Goal: Information Seeking & Learning: Learn about a topic

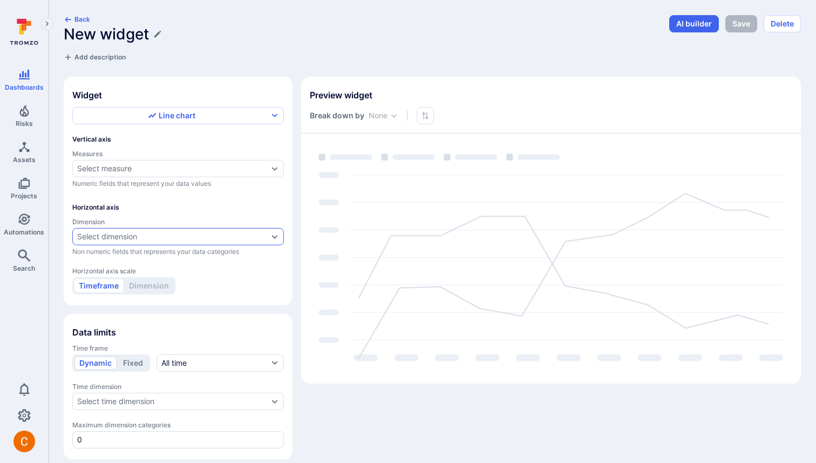
click at [195, 237] on div "Select dimension" at bounding box center [172, 236] width 191 height 9
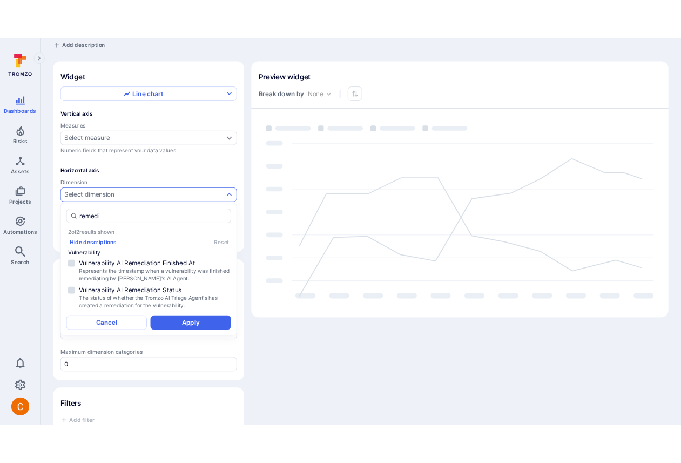
scroll to position [48, 0]
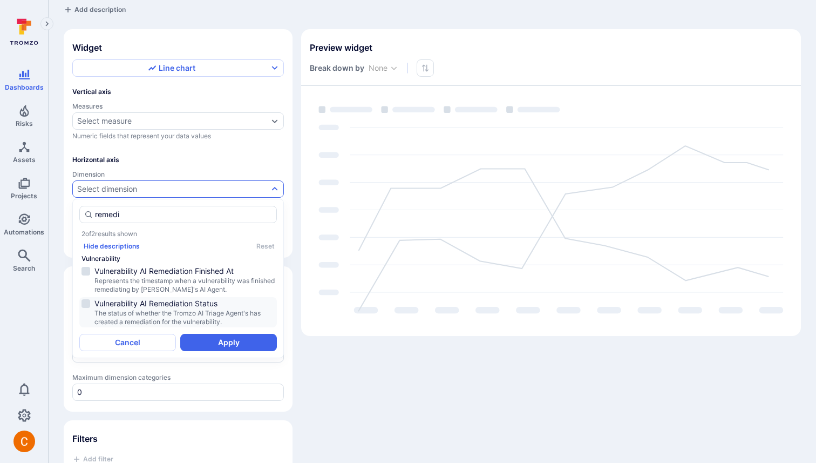
click at [162, 309] on span "The status of whether the Tromzo AI Triage Agent's has created a remediation fo…" at bounding box center [184, 317] width 180 height 17
click at [226, 342] on button "Apply" at bounding box center [228, 342] width 97 height 17
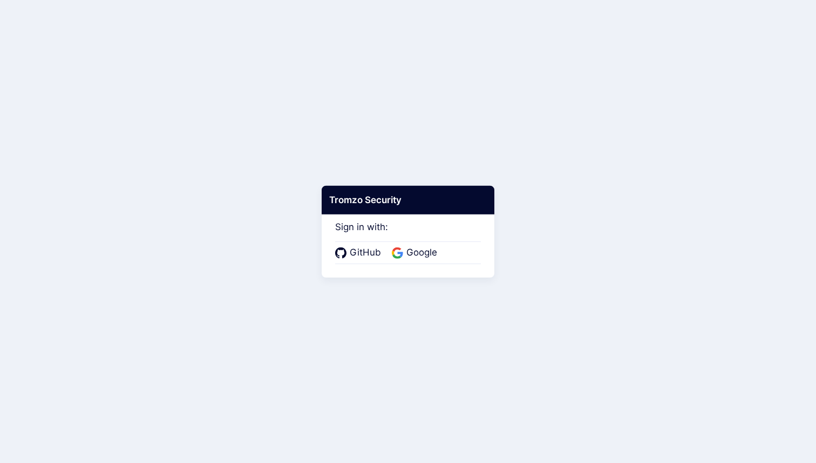
click at [430, 243] on div "GitHub Google" at bounding box center [408, 252] width 146 height 23
click at [424, 254] on span "Google" at bounding box center [421, 253] width 37 height 14
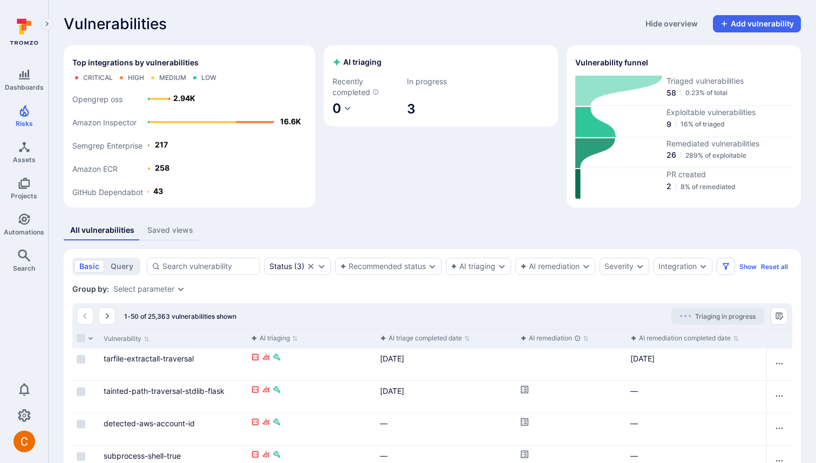
click at [380, 171] on div "AI triaging Recently completed 0 In progress 3" at bounding box center [441, 126] width 234 height 162
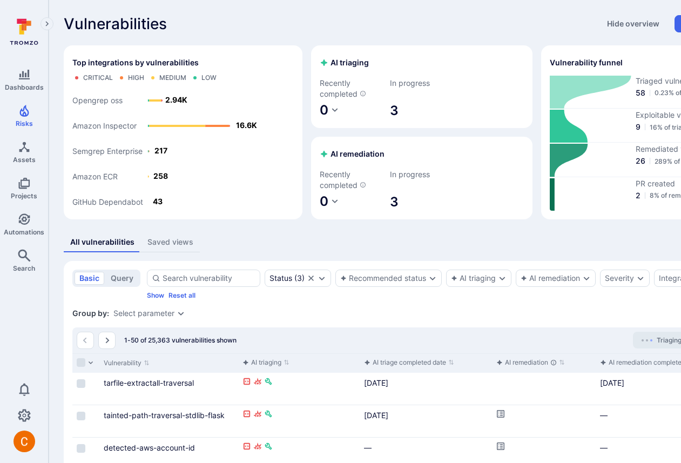
click at [345, 20] on div "Vulnerabilities Hide overview Add vulnerability" at bounding box center [413, 23] width 699 height 17
click at [320, 107] on span "0" at bounding box center [324, 110] width 9 height 16
click at [314, 48] on div at bounding box center [340, 231] width 681 height 463
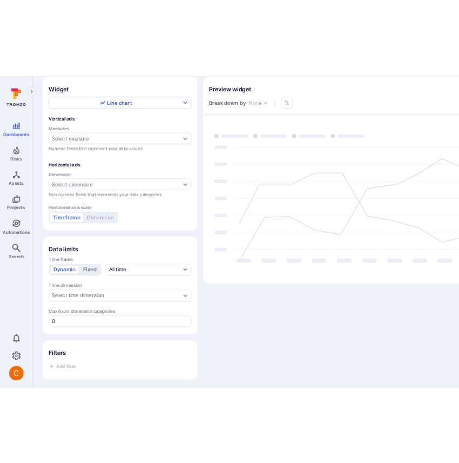
scroll to position [76, 0]
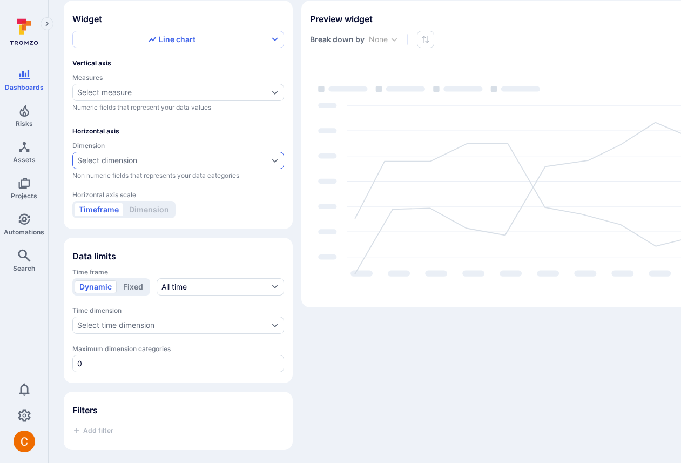
click at [185, 160] on div "Select dimension" at bounding box center [172, 160] width 191 height 9
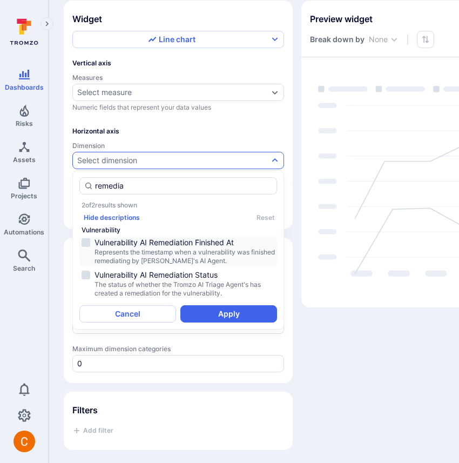
click at [227, 249] on span "Represents the timestamp when a vulnerability was finished remediating by Tromz…" at bounding box center [184, 256] width 180 height 17
click at [222, 264] on span "Represents the timestamp when a vulnerability was finished remediating by Tromz…" at bounding box center [184, 256] width 180 height 17
click at [222, 276] on span "Vulnerability AI Remediation Status" at bounding box center [184, 274] width 180 height 11
type input "remedia"
click at [233, 314] on button "Apply" at bounding box center [228, 313] width 97 height 17
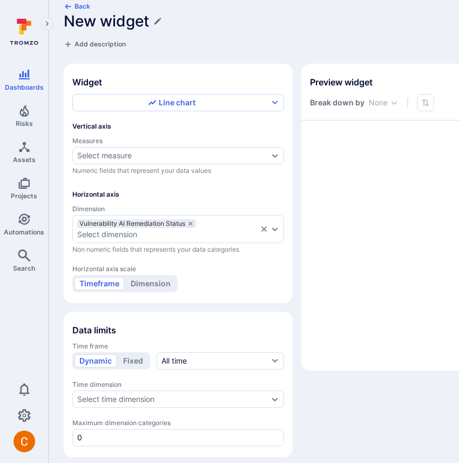
scroll to position [0, 0]
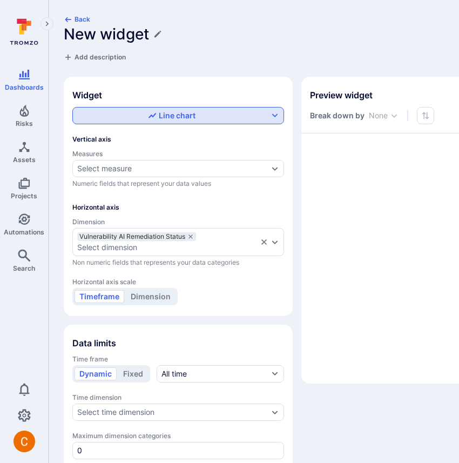
click at [253, 109] on button "Line chart" at bounding box center [178, 115] width 212 height 17
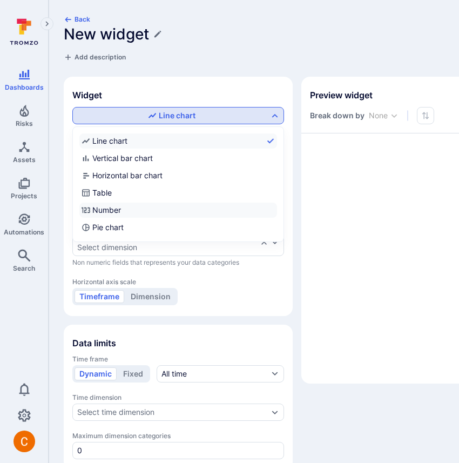
click at [136, 206] on label "Number" at bounding box center [178, 209] width 198 height 15
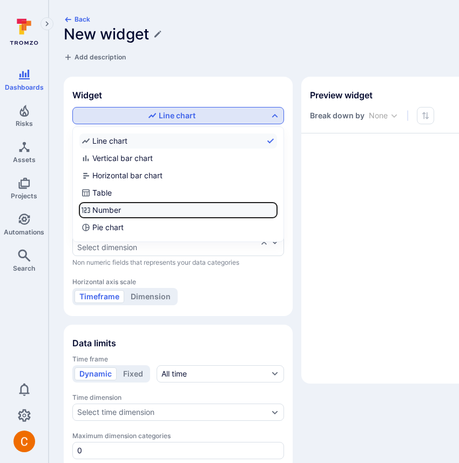
click at [275, 210] on input "Number" at bounding box center [275, 210] width 0 height 0
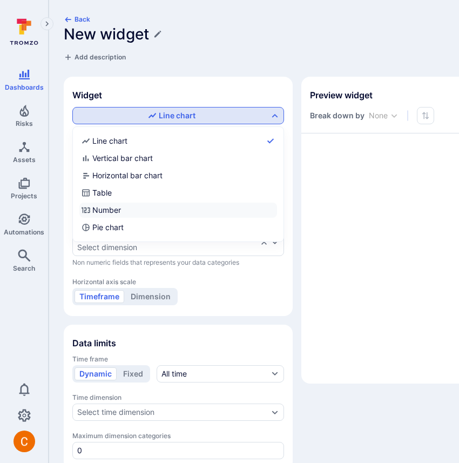
checkbox input "true"
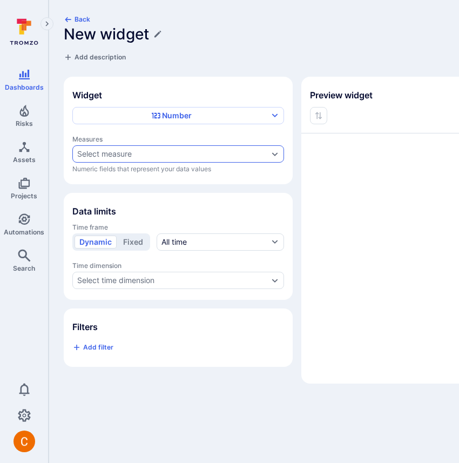
click at [177, 148] on div "Select measure" at bounding box center [178, 153] width 212 height 17
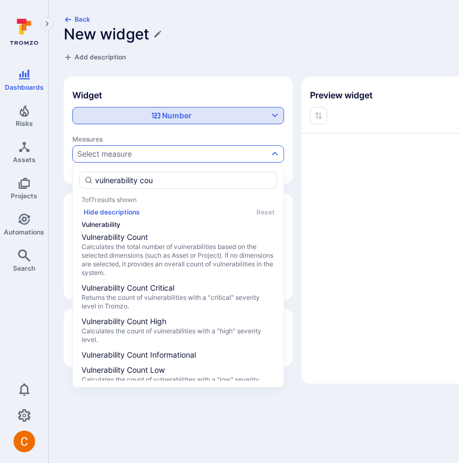
type input "vulnerability coun"
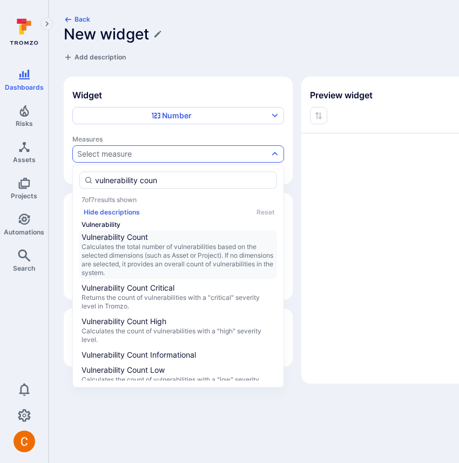
click at [118, 258] on span "Calculates the total number of vulnerabilities based on the selected dimensions…" at bounding box center [178, 259] width 193 height 35
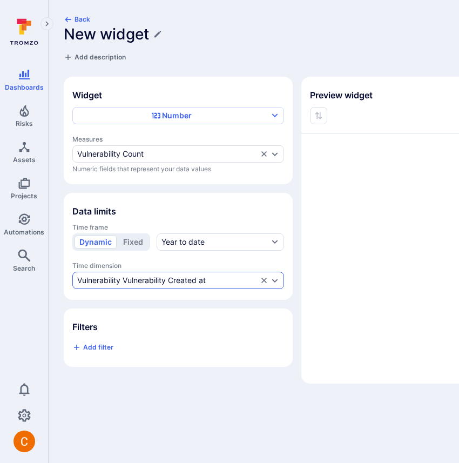
click at [152, 277] on div "Vulnerability Vulnerability Created at" at bounding box center [141, 280] width 128 height 9
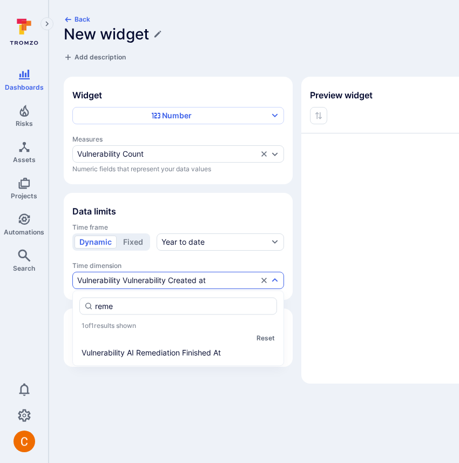
type input "remed"
click at [155, 353] on li "Vulnerability AI Remediation Finished At" at bounding box center [178, 352] width 198 height 13
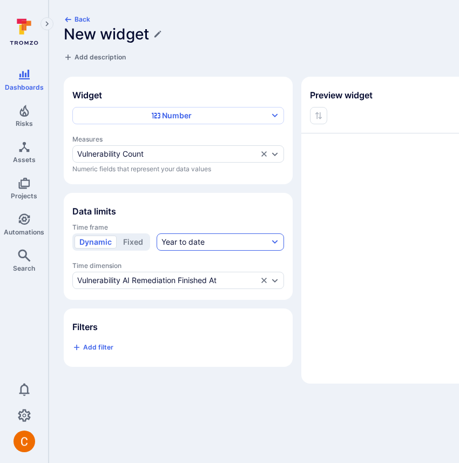
click at [186, 236] on div "Year to date" at bounding box center [182, 241] width 43 height 11
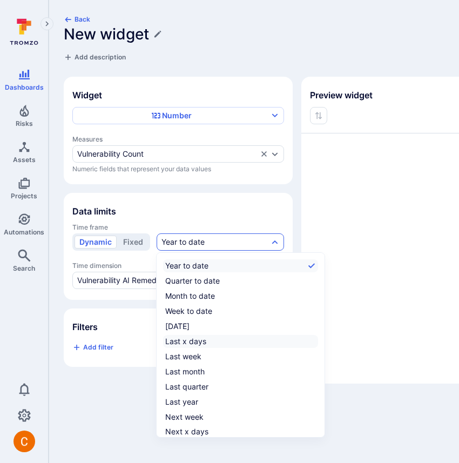
click at [216, 342] on label "Last x days" at bounding box center [240, 341] width 155 height 13
click at [316, 341] on input "Last x days" at bounding box center [316, 341] width 0 height 0
checkbox input "true"
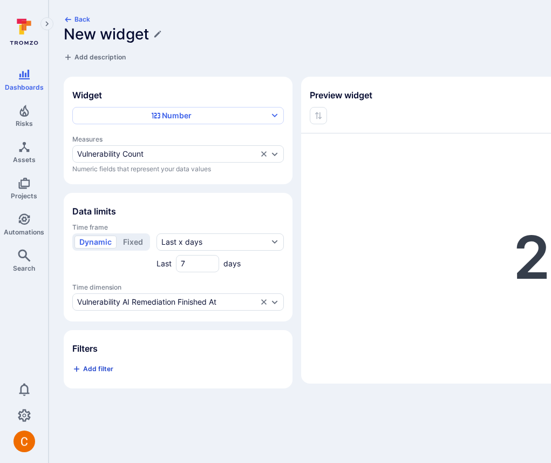
click at [111, 368] on span "Add filter" at bounding box center [98, 368] width 30 height 8
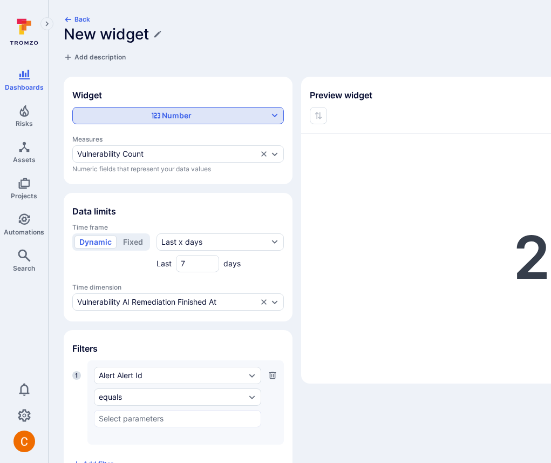
click at [198, 113] on div "Number" at bounding box center [171, 115] width 193 height 11
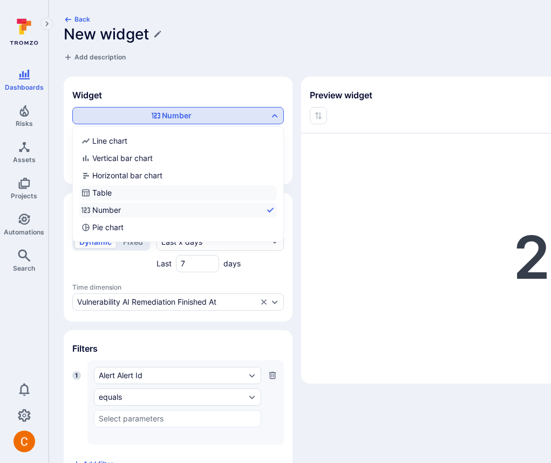
click at [131, 191] on label "Table" at bounding box center [178, 192] width 198 height 15
click at [275, 193] on input "Table" at bounding box center [275, 193] width 0 height 0
checkbox input "true"
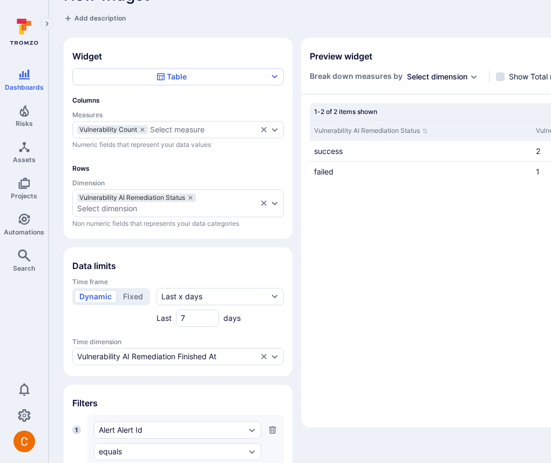
scroll to position [127, 0]
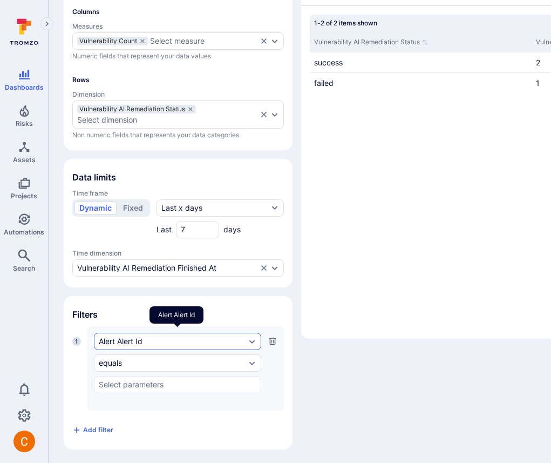
click at [220, 344] on div "Alert Alert Id" at bounding box center [177, 341] width 167 height 17
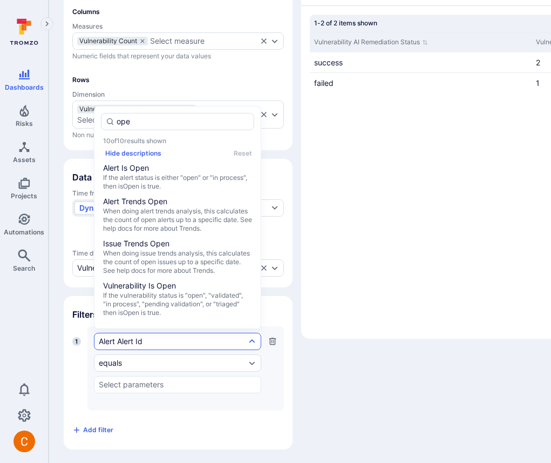
type input "open"
click at [204, 291] on span "Vulnerability Is Open" at bounding box center [177, 285] width 149 height 11
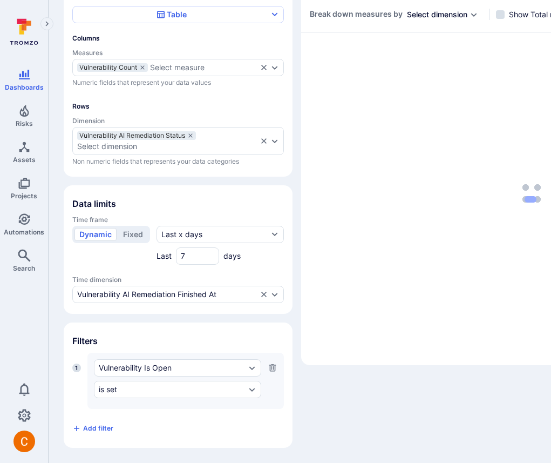
scroll to position [99, 0]
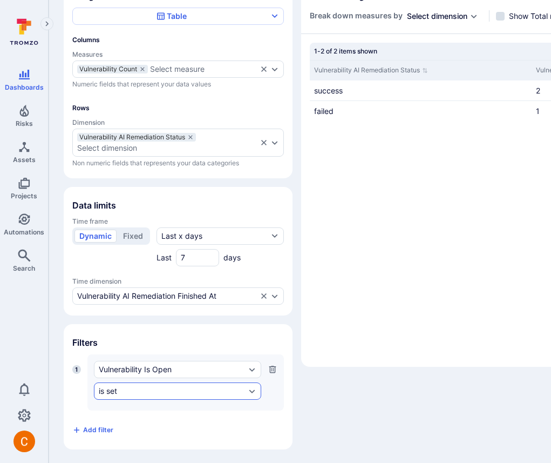
click at [174, 388] on div "is set" at bounding box center [172, 391] width 147 height 9
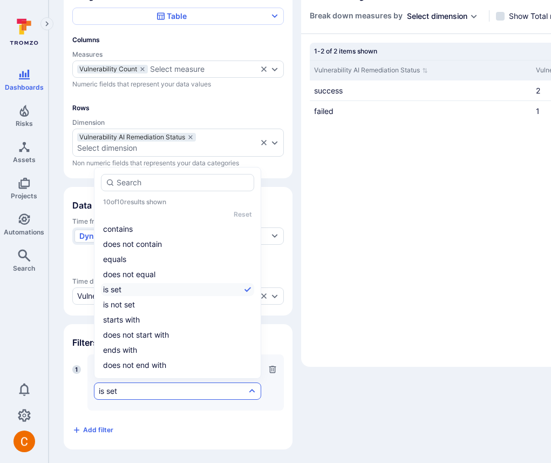
click at [174, 388] on div "is set" at bounding box center [172, 391] width 147 height 9
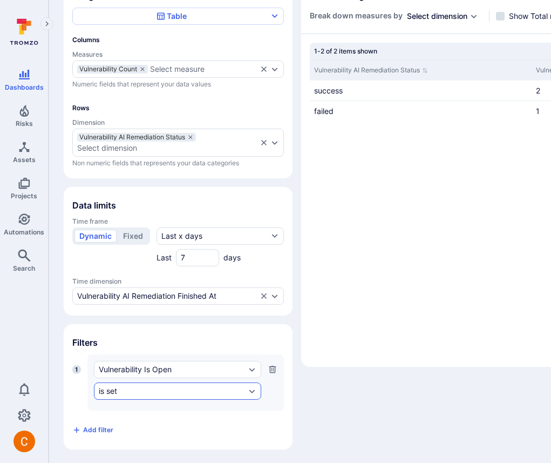
click at [174, 388] on div "is set" at bounding box center [172, 391] width 147 height 9
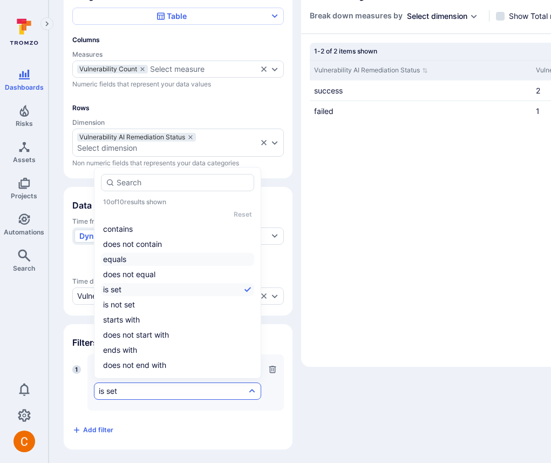
click at [167, 256] on li "equals" at bounding box center [177, 259] width 153 height 13
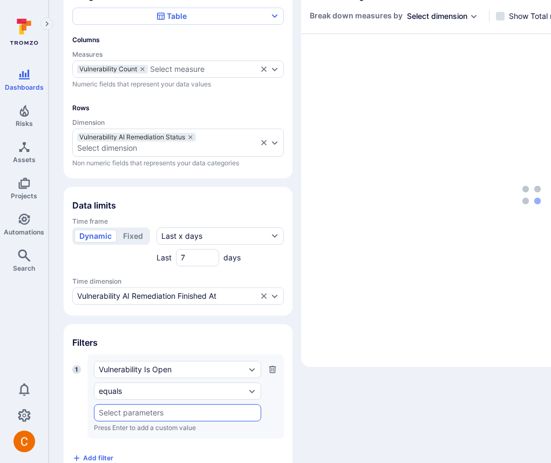
click at [124, 409] on input "text" at bounding box center [178, 412] width 158 height 9
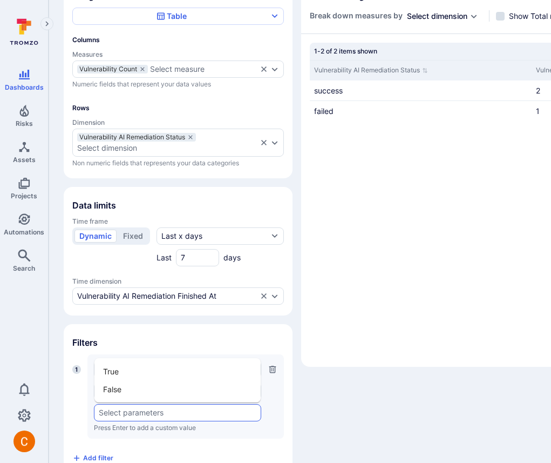
click at [126, 371] on li "True" at bounding box center [177, 371] width 166 height 18
click at [286, 343] on section "Filters 1 Vulnerability Is Open equals True ​ Press Enter to add a custom value…" at bounding box center [178, 400] width 229 height 153
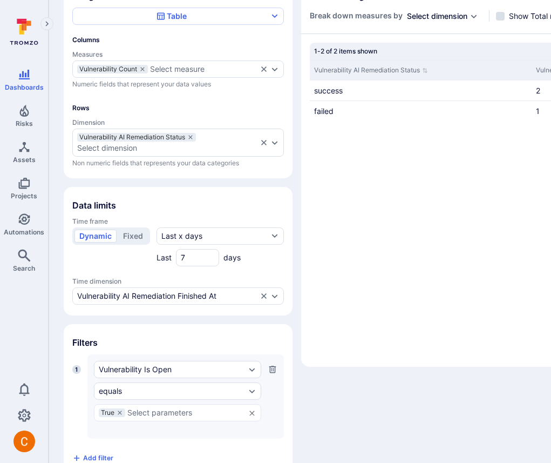
scroll to position [72, 0]
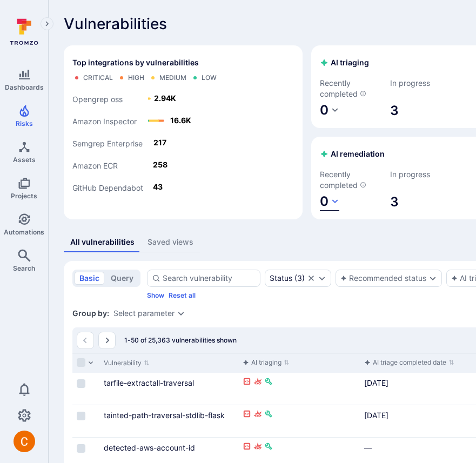
click at [330, 203] on icon "button" at bounding box center [334, 201] width 9 height 9
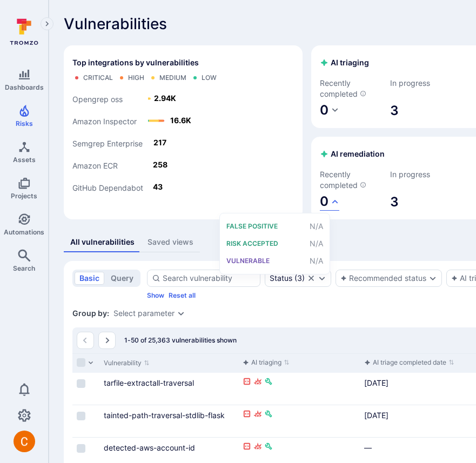
click at [229, 200] on div at bounding box center [238, 231] width 476 height 463
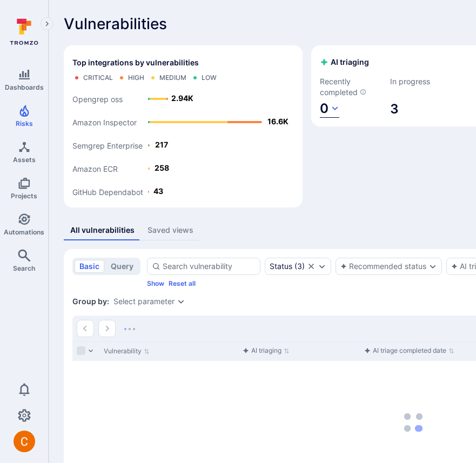
click at [333, 109] on icon "button" at bounding box center [334, 108] width 9 height 9
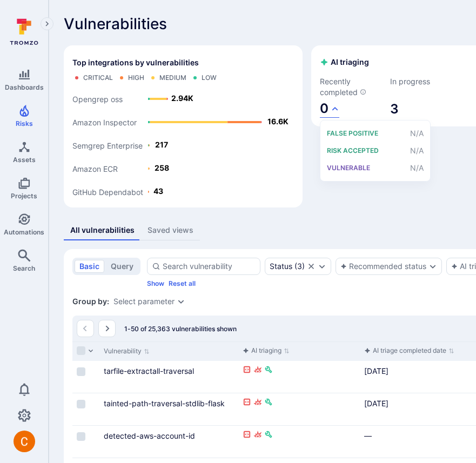
click at [437, 204] on div at bounding box center [238, 231] width 476 height 463
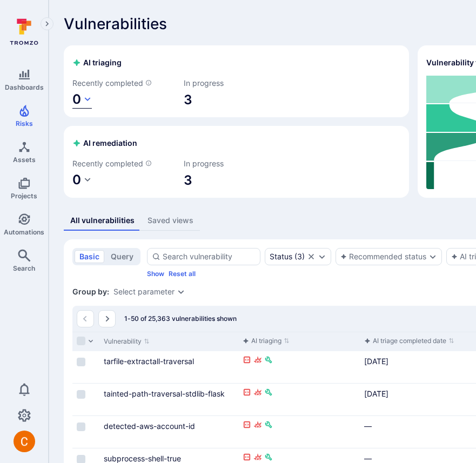
click at [78, 107] on span "0" at bounding box center [76, 99] width 9 height 16
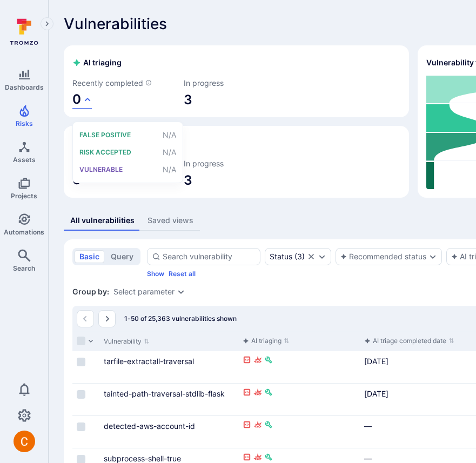
click at [78, 109] on div at bounding box center [238, 231] width 476 height 463
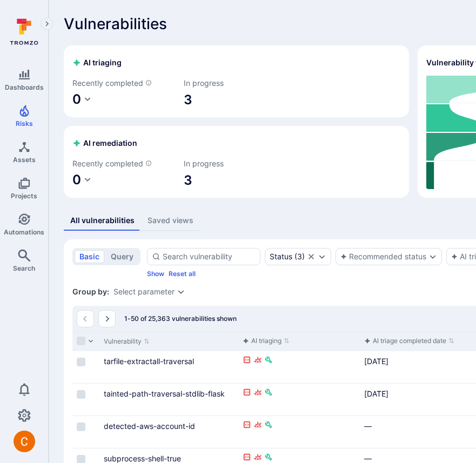
click at [110, 117] on section "AI triaging Recently completed 0 In progress 3" at bounding box center [236, 81] width 345 height 72
click at [91, 104] on icon "button" at bounding box center [87, 99] width 9 height 9
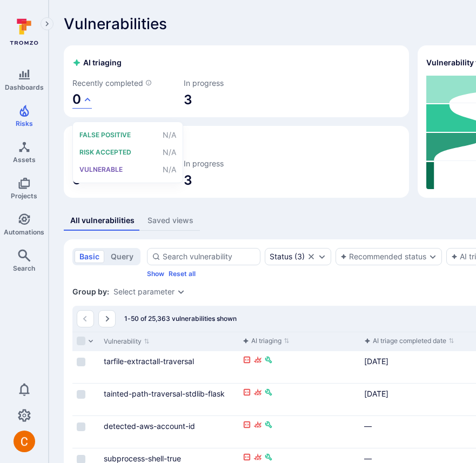
click at [97, 110] on div at bounding box center [238, 231] width 476 height 463
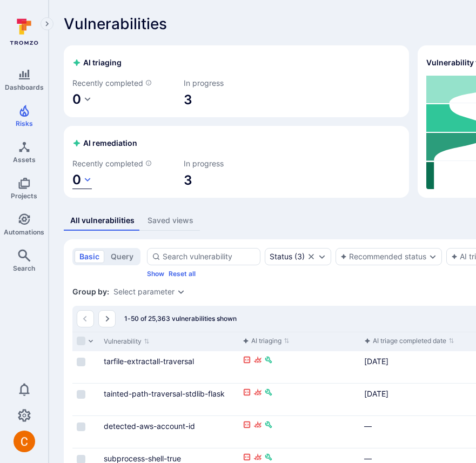
click at [87, 184] on icon "button" at bounding box center [87, 179] width 9 height 9
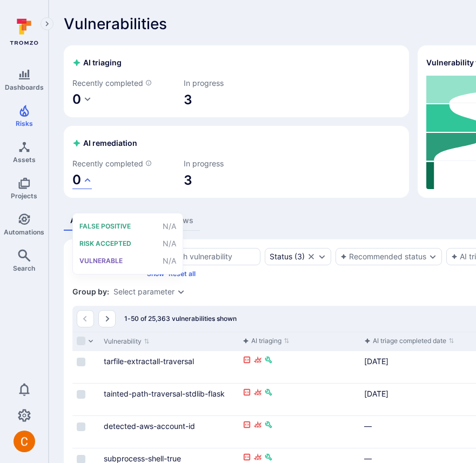
click at [92, 180] on div at bounding box center [238, 231] width 476 height 463
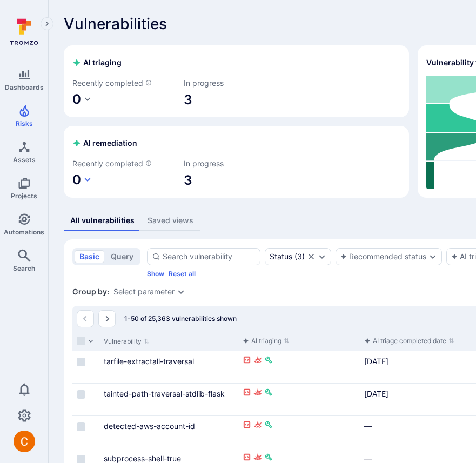
click at [84, 184] on icon "button" at bounding box center [87, 179] width 9 height 9
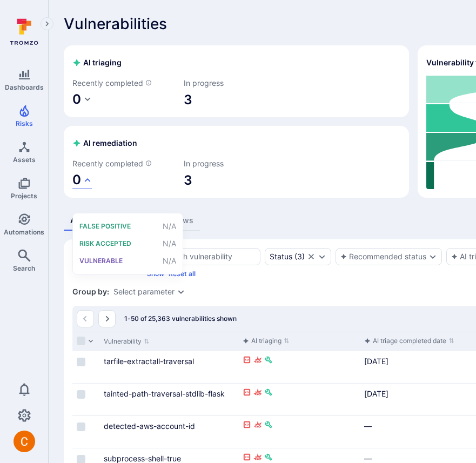
click at [86, 184] on div at bounding box center [238, 231] width 476 height 463
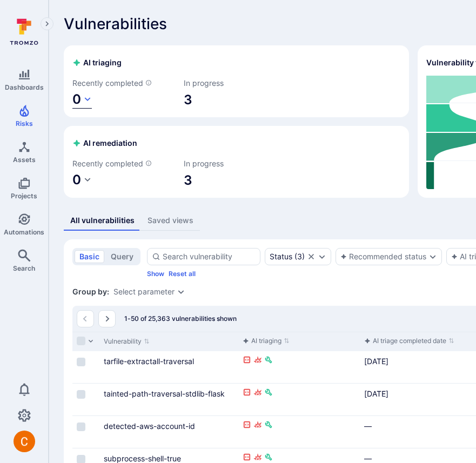
click at [87, 104] on icon "button" at bounding box center [87, 99] width 9 height 9
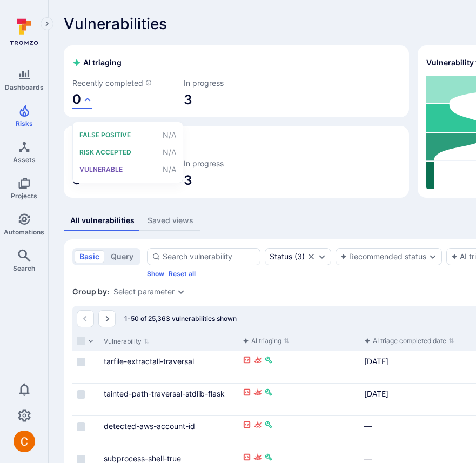
click at [94, 89] on div at bounding box center [238, 231] width 476 height 463
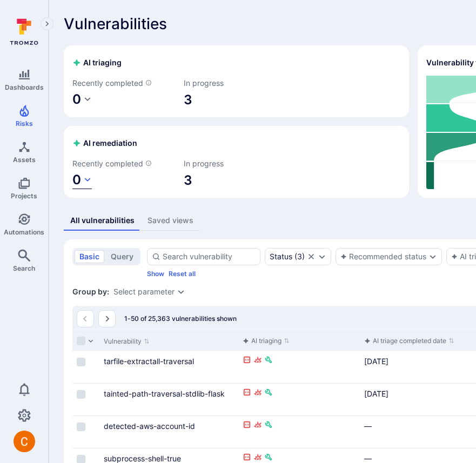
click at [78, 187] on span "0" at bounding box center [76, 180] width 9 height 16
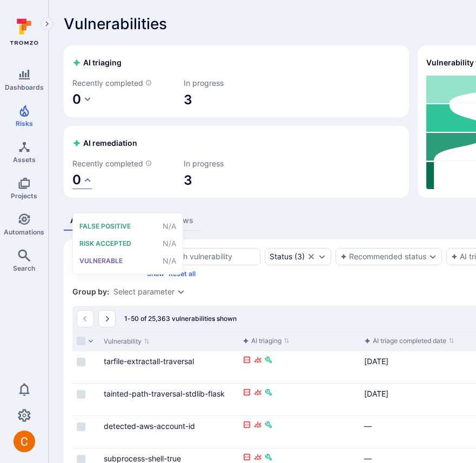
click at [168, 188] on div at bounding box center [238, 231] width 476 height 463
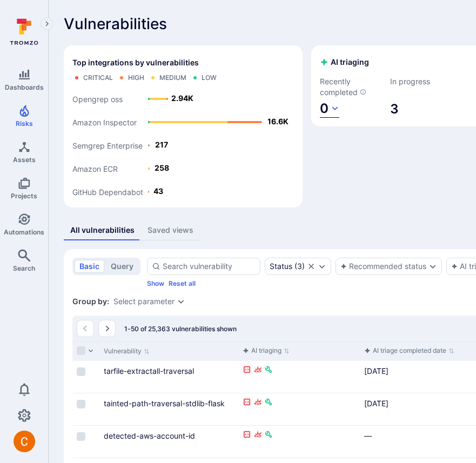
click at [329, 110] on button "0" at bounding box center [329, 109] width 19 height 18
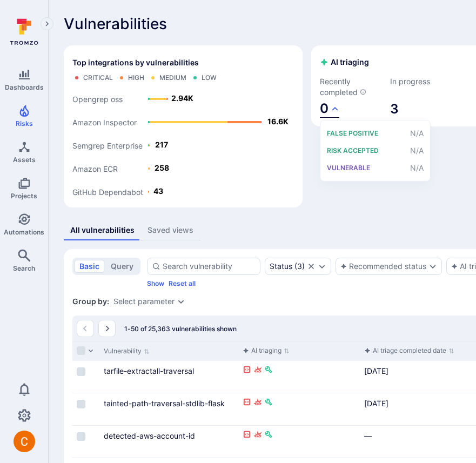
click at [329, 110] on div at bounding box center [238, 231] width 476 height 463
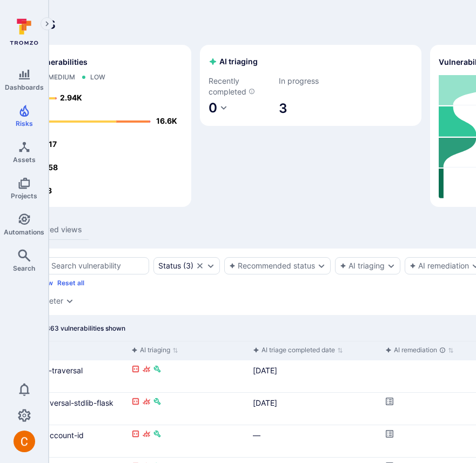
scroll to position [1, 145]
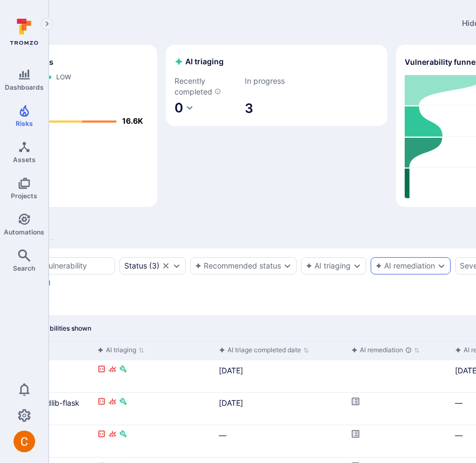
click at [401, 268] on div "AI remediation" at bounding box center [404, 265] width 59 height 9
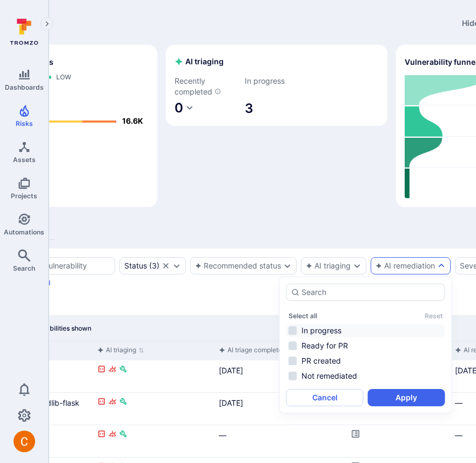
click at [332, 328] on li "In progress" at bounding box center [365, 330] width 159 height 13
click at [400, 399] on button "Apply" at bounding box center [406, 397] width 77 height 17
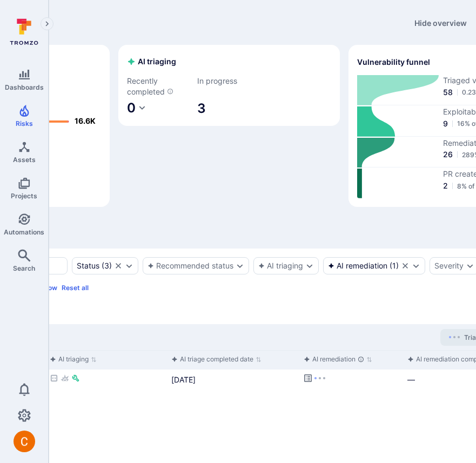
scroll to position [1, 154]
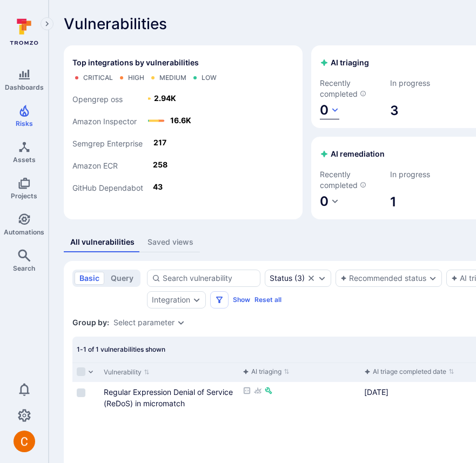
click at [320, 107] on button "0" at bounding box center [329, 110] width 19 height 18
click at [243, 39] on div at bounding box center [238, 231] width 476 height 463
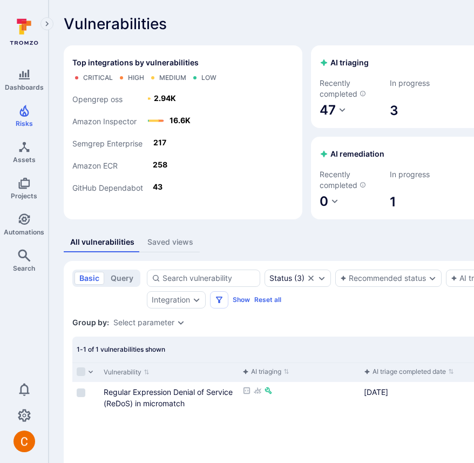
click at [256, 234] on div "All vulnerabilities Saved views" at bounding box center [413, 242] width 699 height 20
click at [265, 22] on div "Vulnerabilities Hide overview Add vulnerability" at bounding box center [413, 23] width 699 height 17
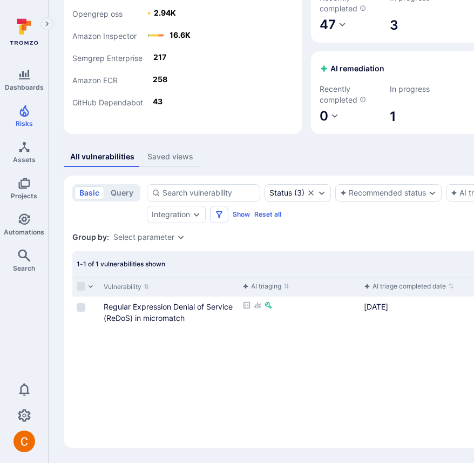
scroll to position [119, 0]
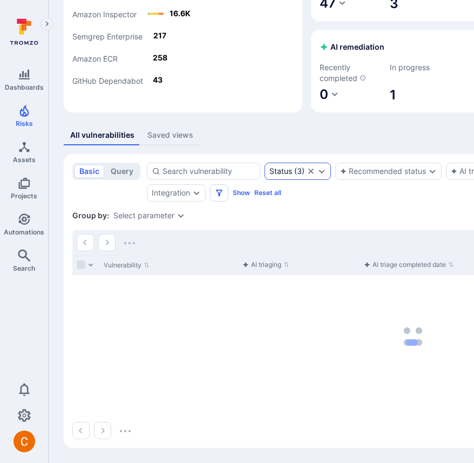
click at [313, 167] on icon "Clear selection" at bounding box center [311, 171] width 9 height 9
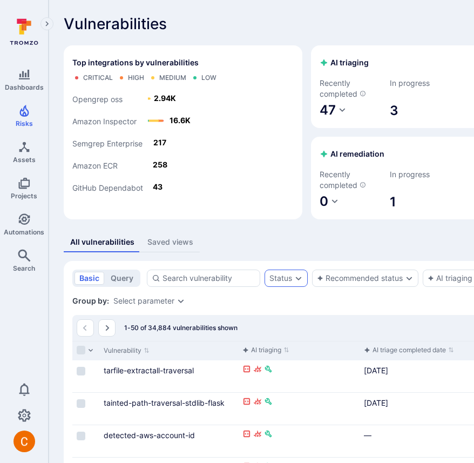
click at [332, 58] on div "Top integrations by vulnerabilities Critical High Medium Low GitHub Dependabot …" at bounding box center [413, 132] width 699 height 174
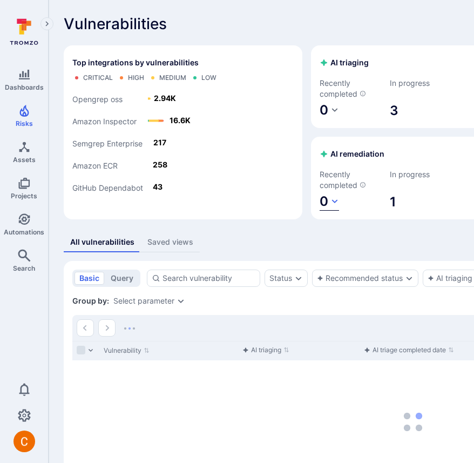
click at [320, 203] on button "0" at bounding box center [329, 202] width 19 height 18
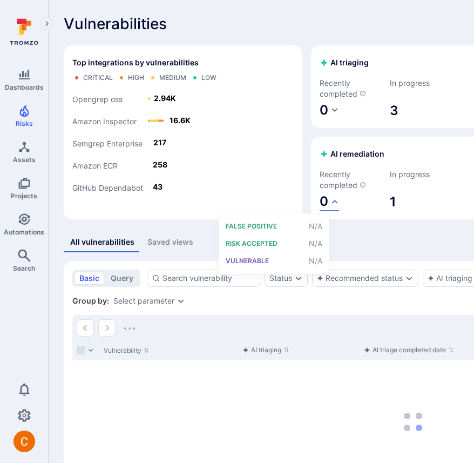
click at [228, 199] on div at bounding box center [237, 231] width 474 height 463
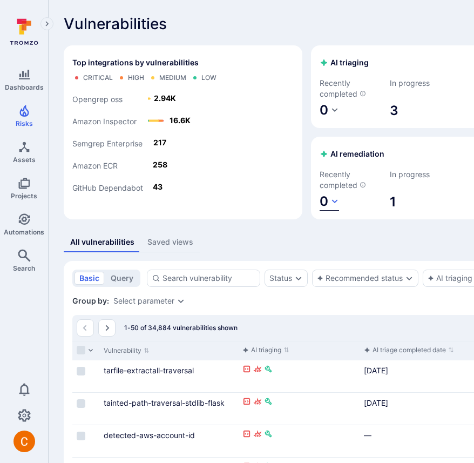
click at [320, 199] on span "0" at bounding box center [324, 201] width 9 height 16
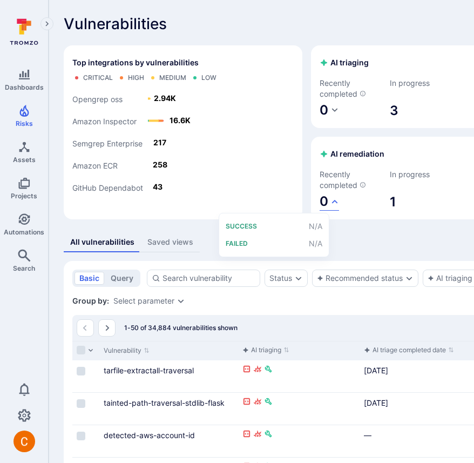
click at [237, 172] on div at bounding box center [237, 231] width 474 height 463
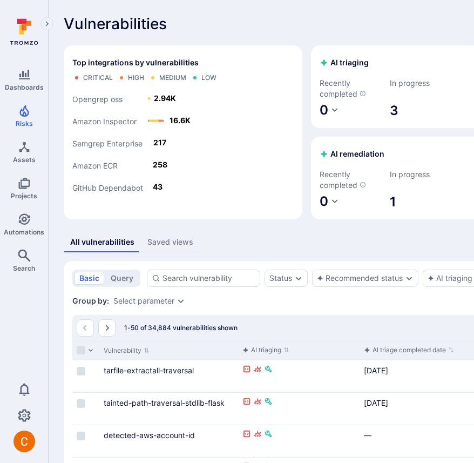
click at [256, 25] on div "Vulnerabilities Hide overview Add vulnerability" at bounding box center [413, 23] width 699 height 17
click at [320, 201] on button "3" at bounding box center [329, 202] width 19 height 18
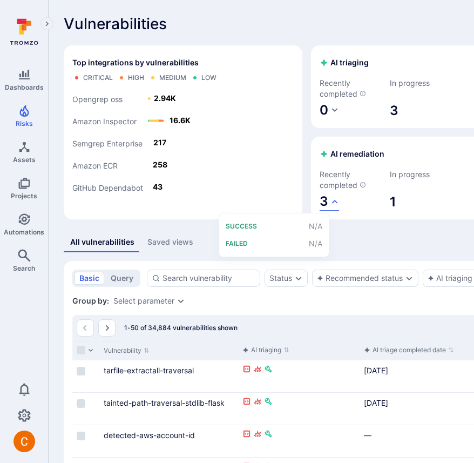
click at [228, 199] on div at bounding box center [237, 231] width 474 height 463
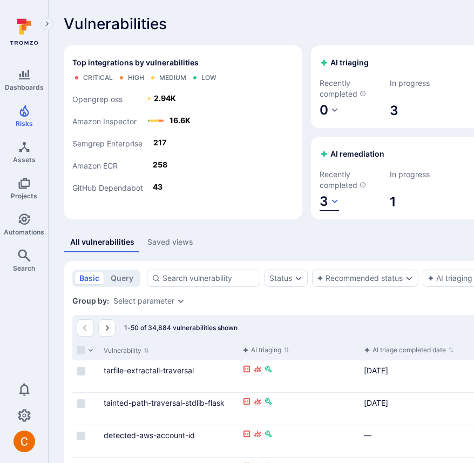
click at [320, 201] on span "3" at bounding box center [324, 201] width 9 height 16
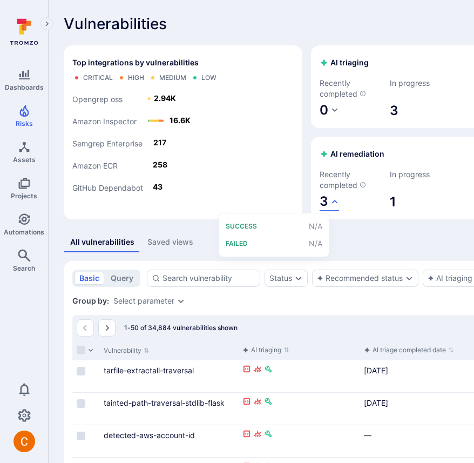
click at [236, 176] on div at bounding box center [237, 231] width 474 height 463
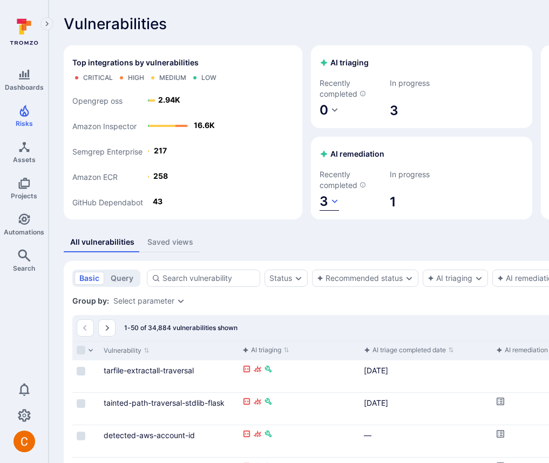
click at [320, 202] on button "3" at bounding box center [329, 202] width 19 height 18
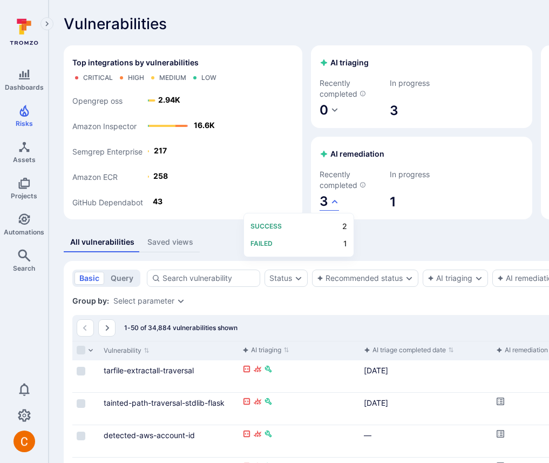
click at [252, 199] on div at bounding box center [274, 231] width 549 height 463
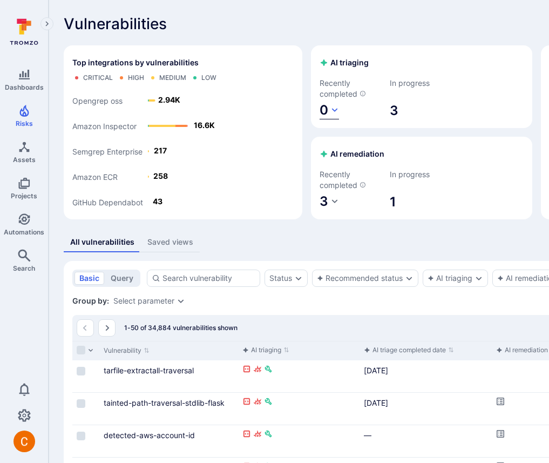
click at [320, 116] on span "0" at bounding box center [324, 110] width 9 height 16
click at [267, 189] on div at bounding box center [274, 231] width 549 height 463
click at [320, 199] on span "3" at bounding box center [324, 201] width 9 height 16
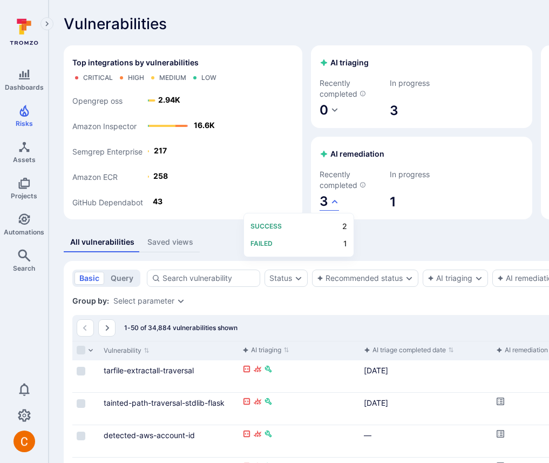
click at [256, 121] on div at bounding box center [274, 231] width 549 height 463
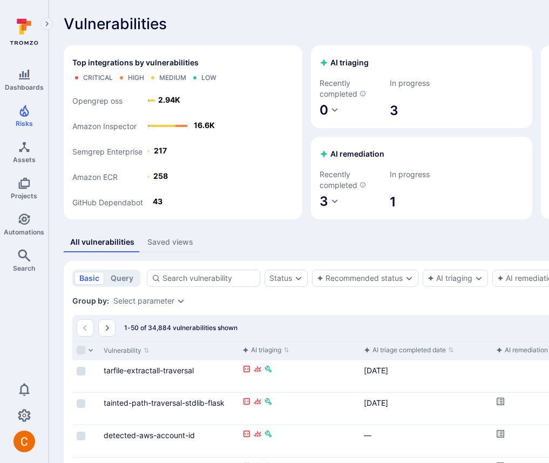
click at [330, 112] on icon "button" at bounding box center [334, 110] width 9 height 9
click at [255, 112] on div at bounding box center [274, 231] width 549 height 463
click at [442, 306] on div "Group by: Select parameter" at bounding box center [412, 300] width 681 height 11
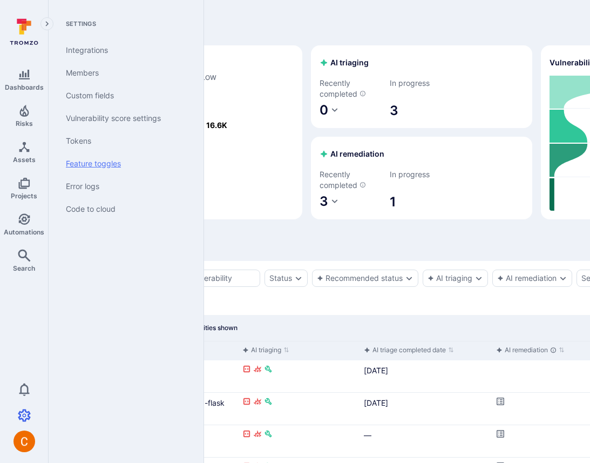
click at [95, 173] on link "Feature toggles" at bounding box center [123, 163] width 133 height 23
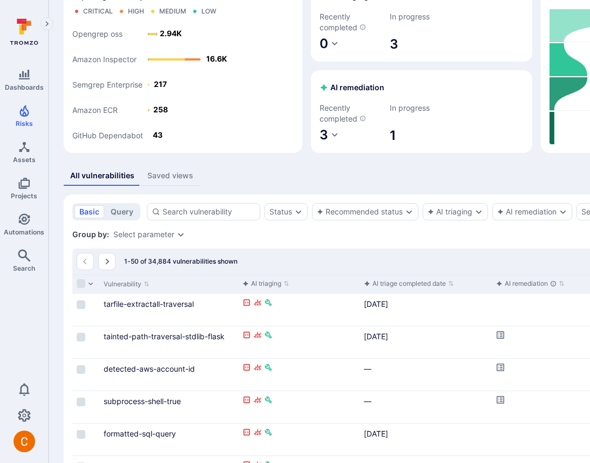
scroll to position [91, 0]
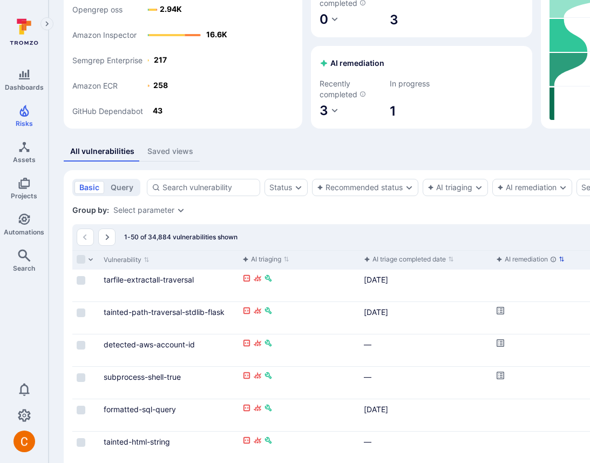
click at [473, 265] on div "AI remediation" at bounding box center [526, 259] width 60 height 11
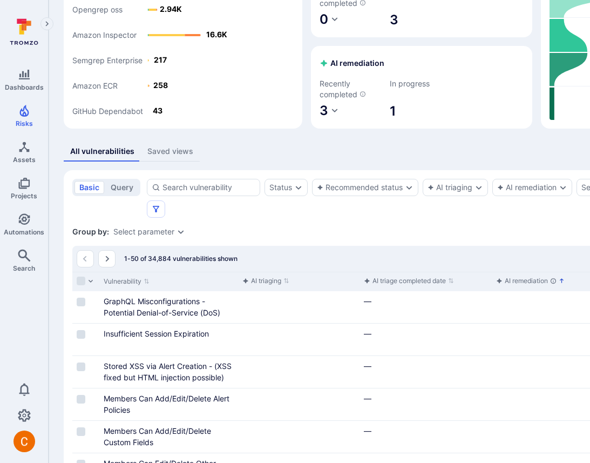
click at [473, 279] on div "AI remediation" at bounding box center [526, 280] width 60 height 11
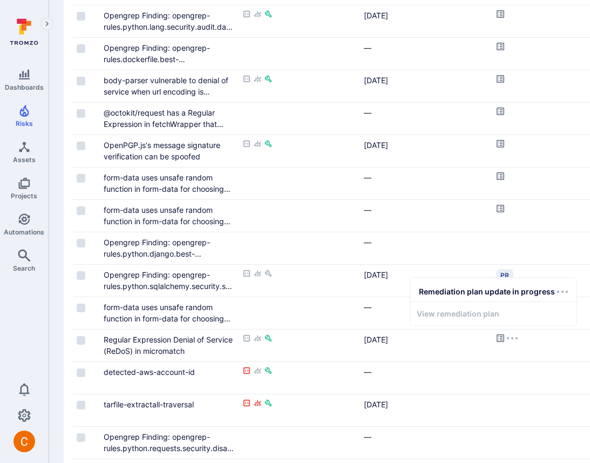
scroll to position [993, 0]
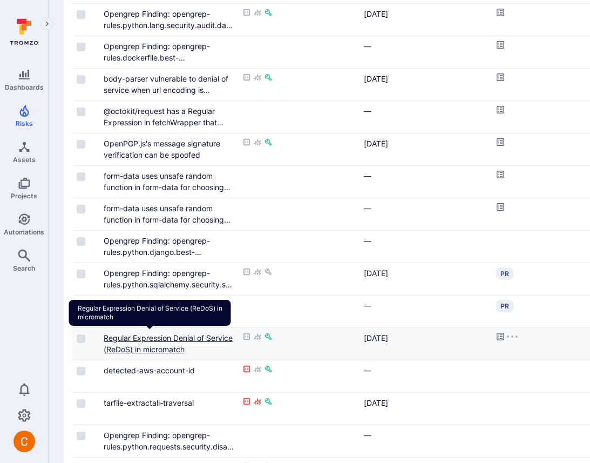
click at [163, 339] on link "Regular Expression Denial of Service (ReDoS) in micromatch" at bounding box center [168, 343] width 129 height 21
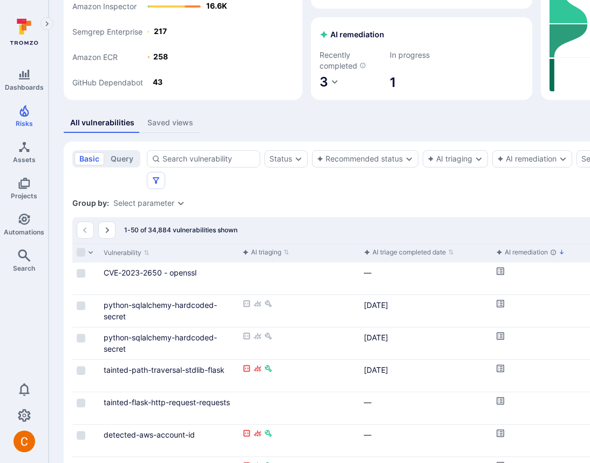
scroll to position [0, 0]
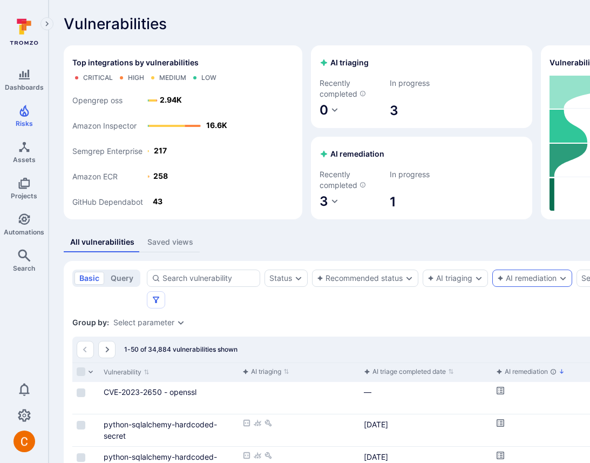
click at [473, 282] on div "AI remediation" at bounding box center [526, 278] width 59 height 9
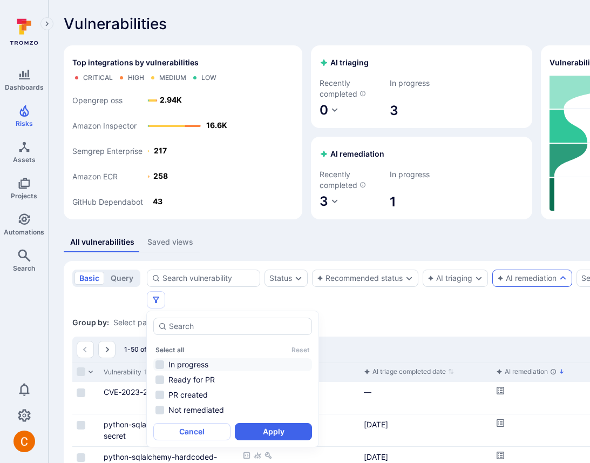
click at [194, 365] on li "In progress" at bounding box center [232, 364] width 159 height 13
click at [295, 432] on button "Apply" at bounding box center [273, 431] width 77 height 17
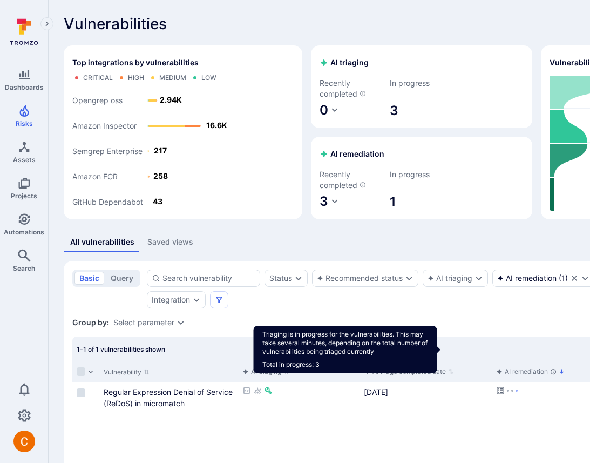
drag, startPoint x: 470, startPoint y: 349, endPoint x: 523, endPoint y: 348, distance: 52.9
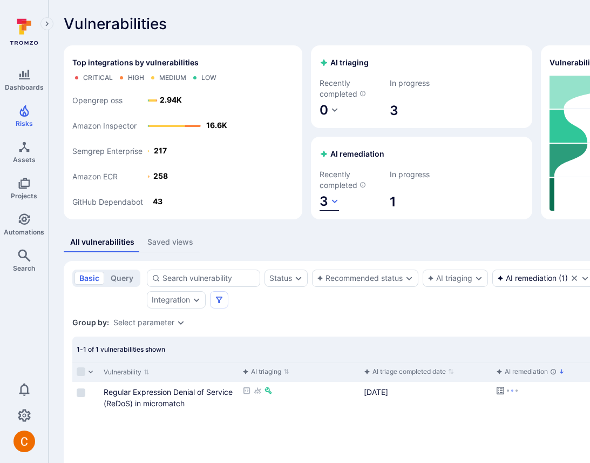
click at [320, 203] on span "3" at bounding box center [324, 201] width 9 height 16
click at [289, 171] on div at bounding box center [295, 231] width 590 height 463
click at [460, 171] on div at bounding box center [492, 190] width 64 height 42
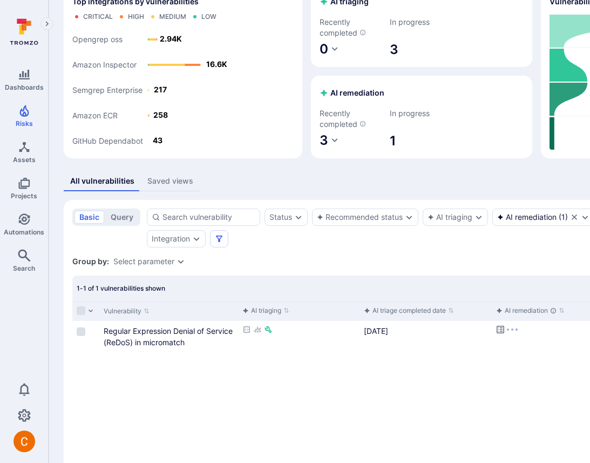
scroll to position [60, 0]
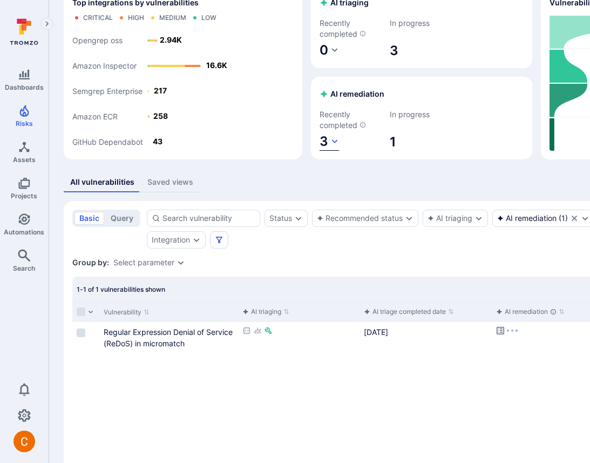
click at [320, 147] on button "3" at bounding box center [329, 142] width 19 height 18
click at [267, 147] on div at bounding box center [295, 231] width 590 height 463
click at [320, 135] on div "Recently completed 3" at bounding box center [352, 130] width 64 height 42
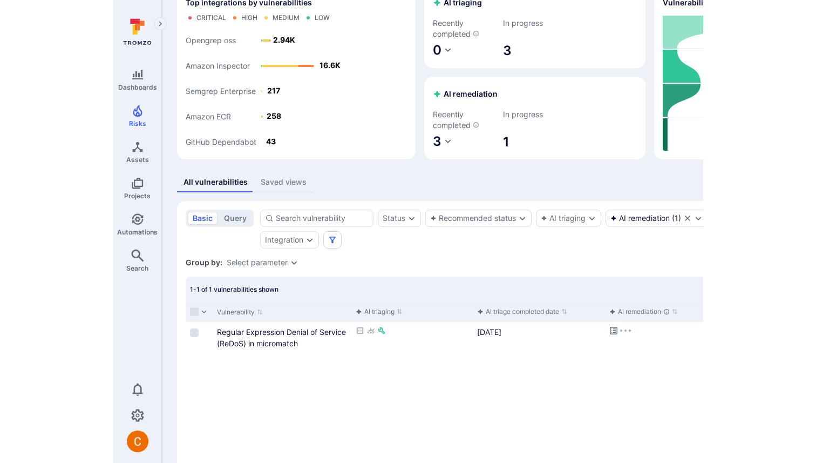
scroll to position [0, 0]
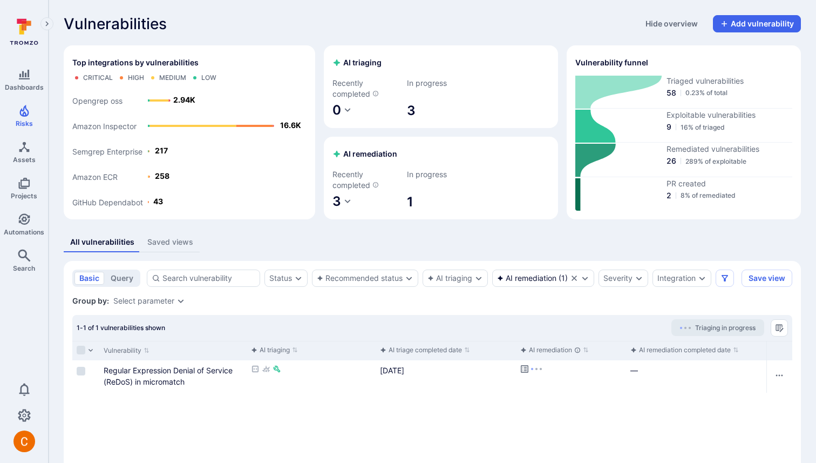
click at [433, 47] on section "AI triaging Recently completed 0 In progress 3" at bounding box center [441, 86] width 234 height 83
click at [340, 193] on span "3" at bounding box center [337, 201] width 9 height 16
click at [478, 221] on div at bounding box center [408, 231] width 816 height 463
click at [333, 110] on span "0" at bounding box center [337, 110] width 9 height 16
click at [478, 103] on div at bounding box center [408, 231] width 816 height 463
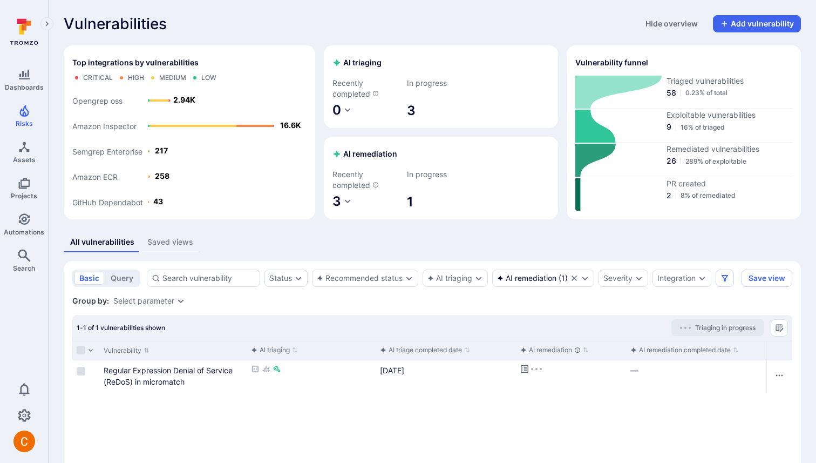
click at [516, 236] on div "All vulnerabilities Saved views" at bounding box center [432, 242] width 737 height 20
click at [423, 23] on div "Vulnerabilities Hide overview Add vulnerability" at bounding box center [432, 23] width 737 height 17
